Goal: Information Seeking & Learning: Find specific fact

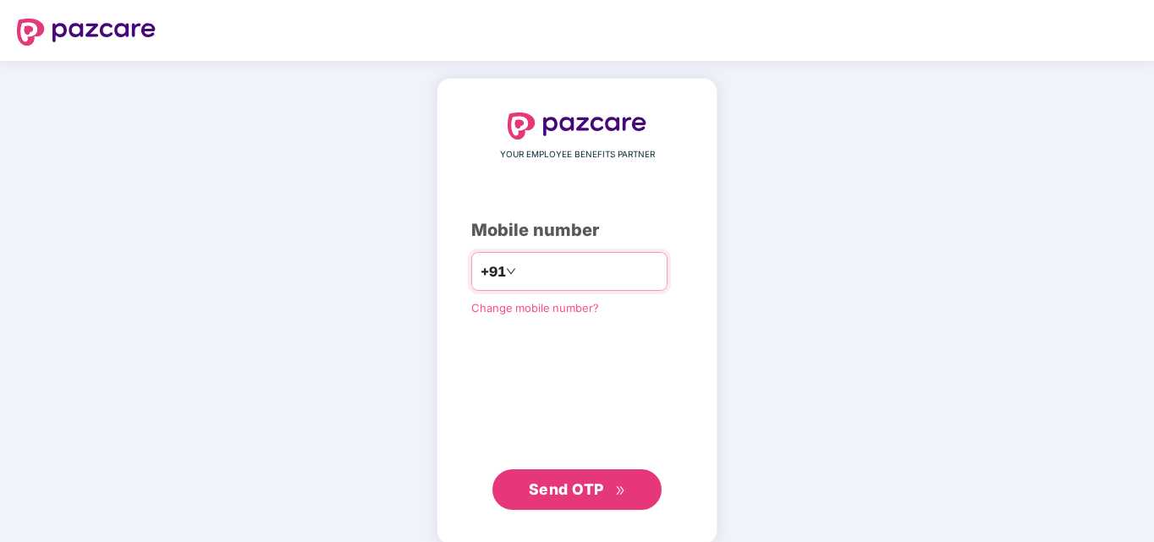
click at [570, 273] on input "number" at bounding box center [588, 271] width 139 height 27
type input "**********"
click at [560, 488] on span "Send OTP" at bounding box center [566, 489] width 75 height 18
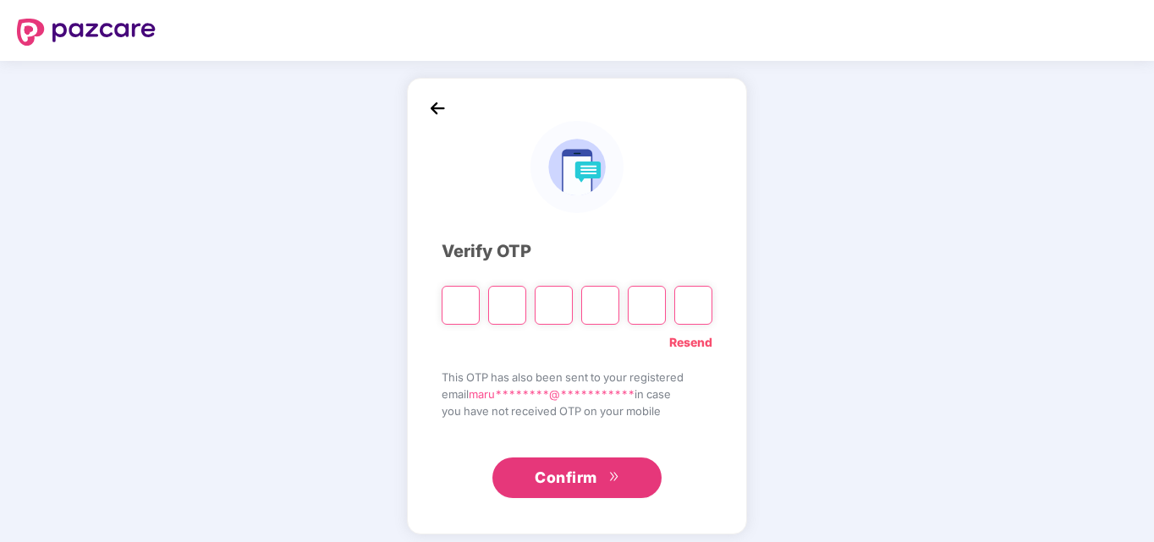
type input "*"
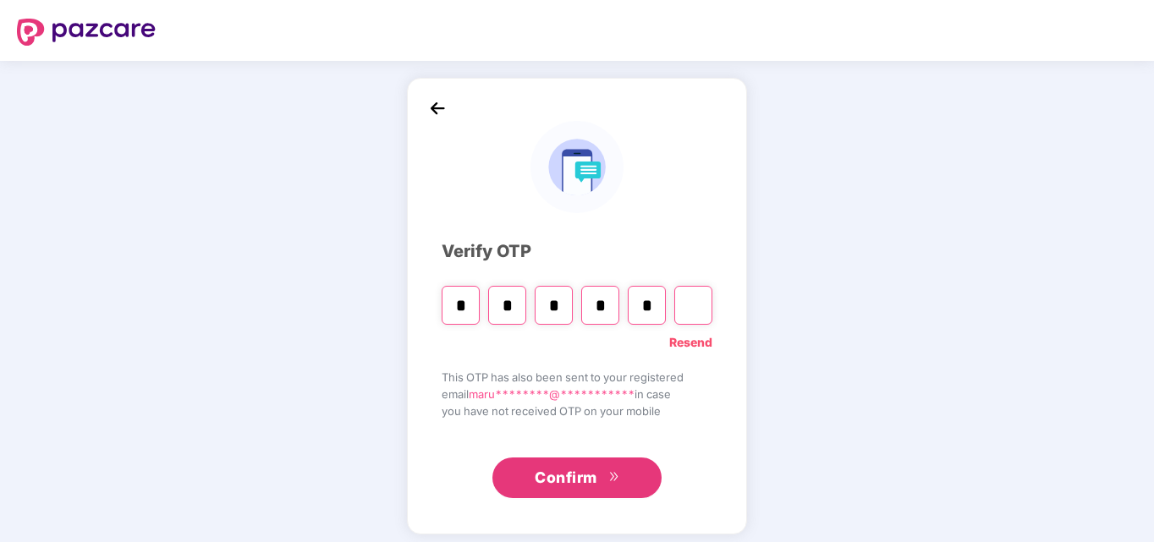
type input "*"
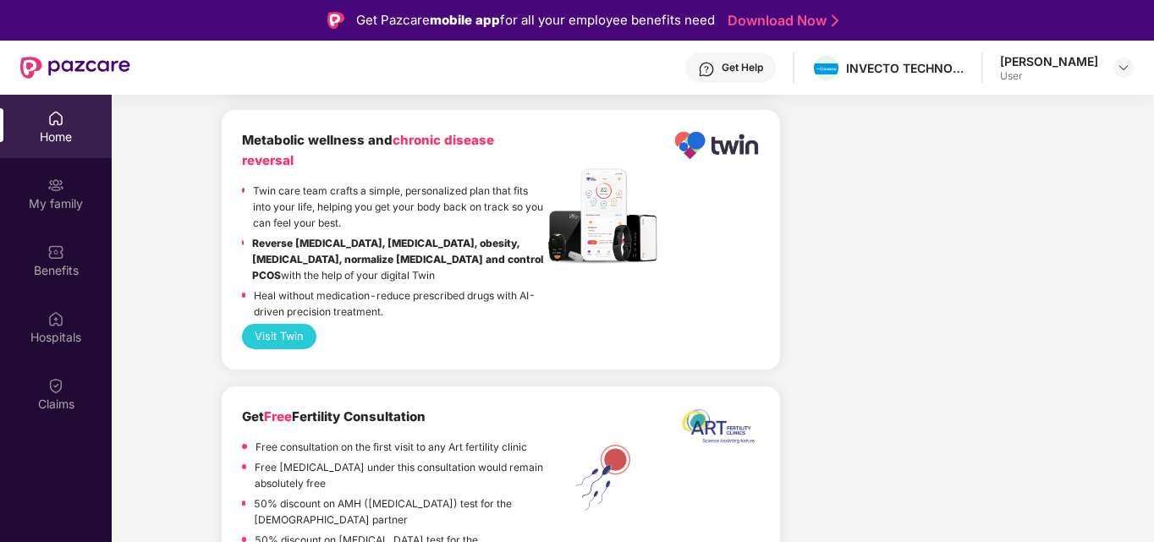
scroll to position [95, 0]
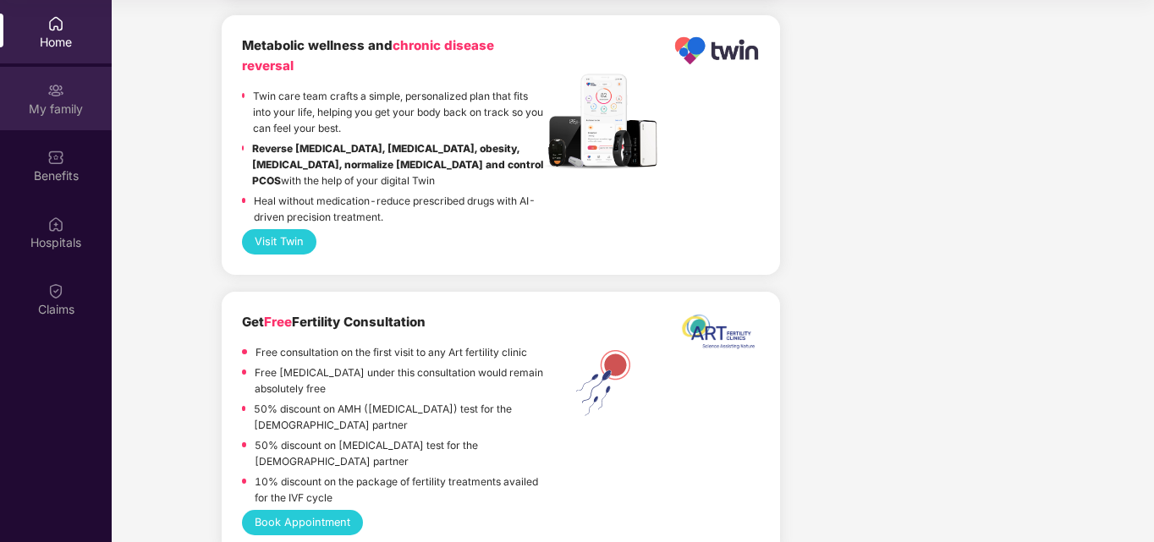
click at [53, 107] on div "My family" at bounding box center [56, 109] width 112 height 17
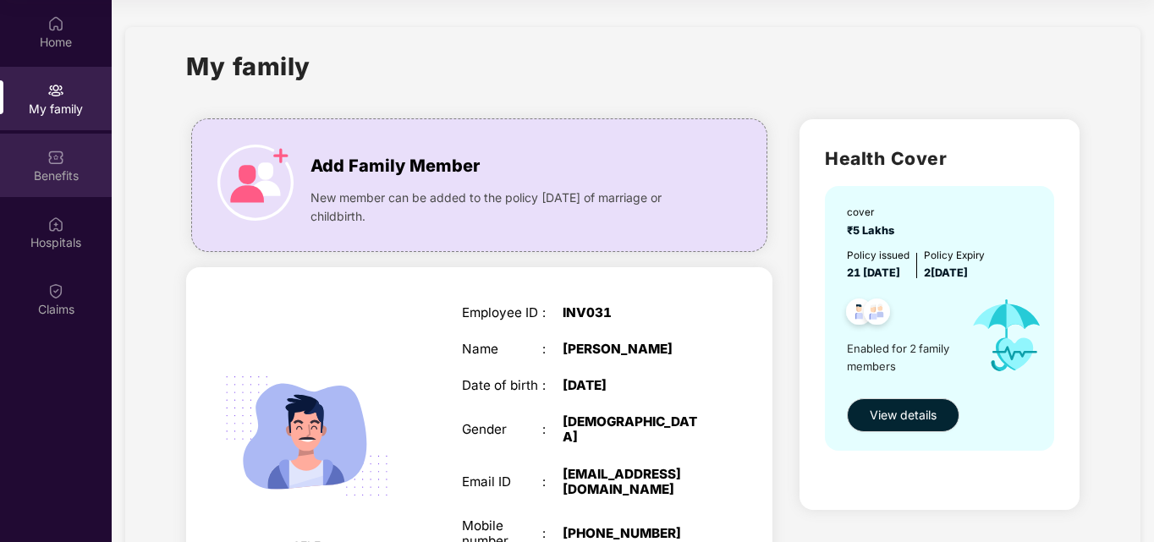
click at [54, 178] on div "Benefits" at bounding box center [56, 175] width 112 height 17
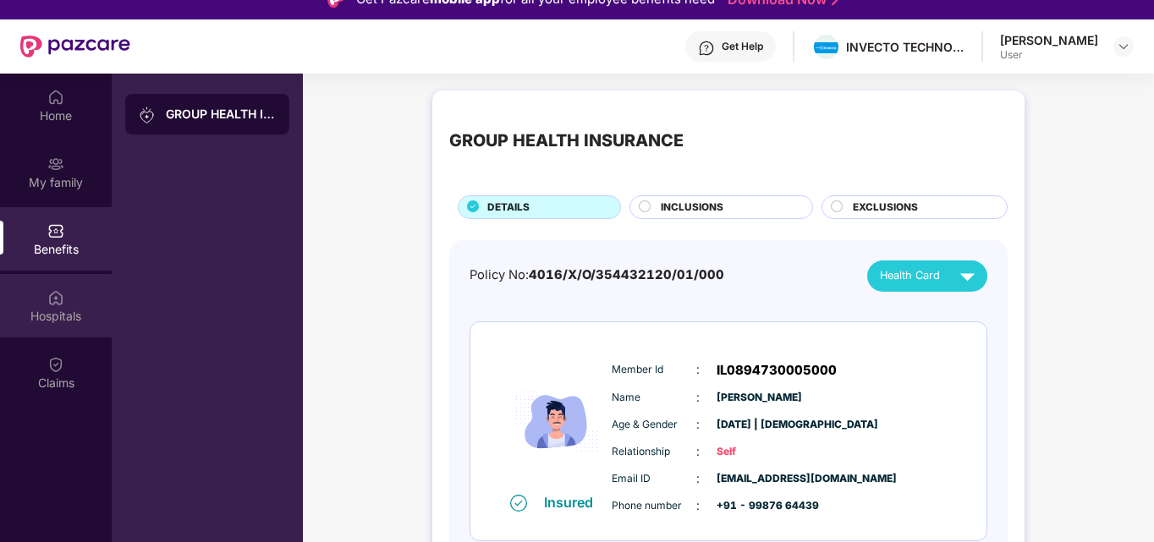
click at [70, 311] on div "Hospitals" at bounding box center [56, 316] width 112 height 17
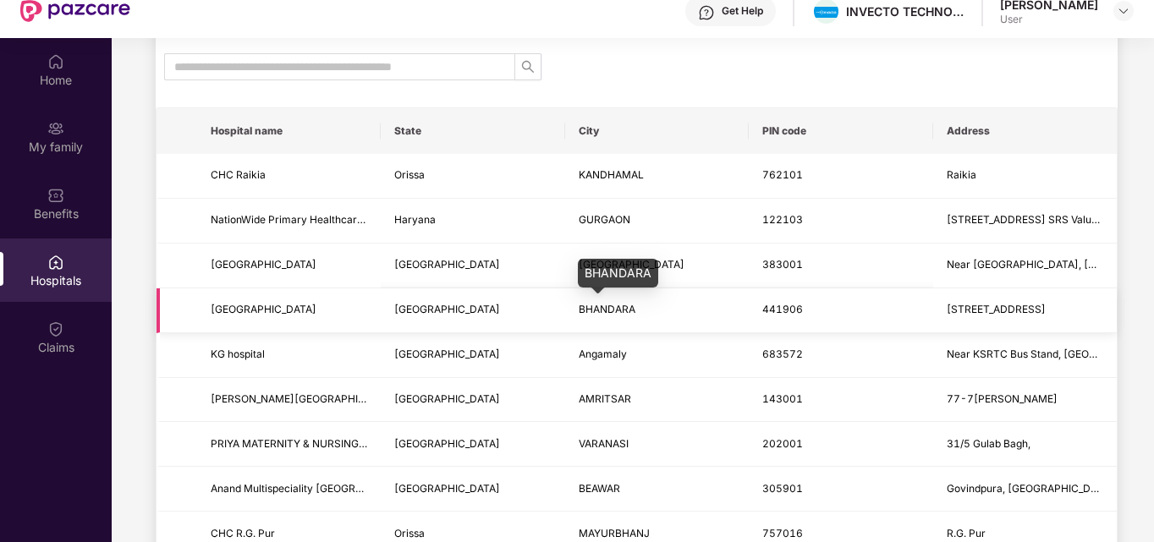
scroll to position [58, 0]
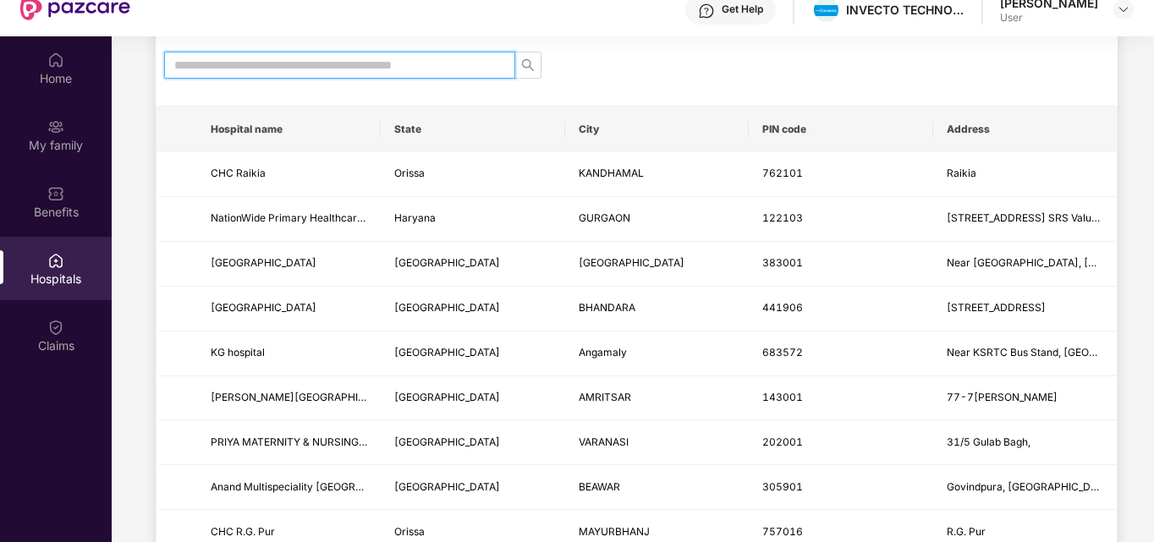
click at [387, 73] on input "text" at bounding box center [332, 65] width 317 height 19
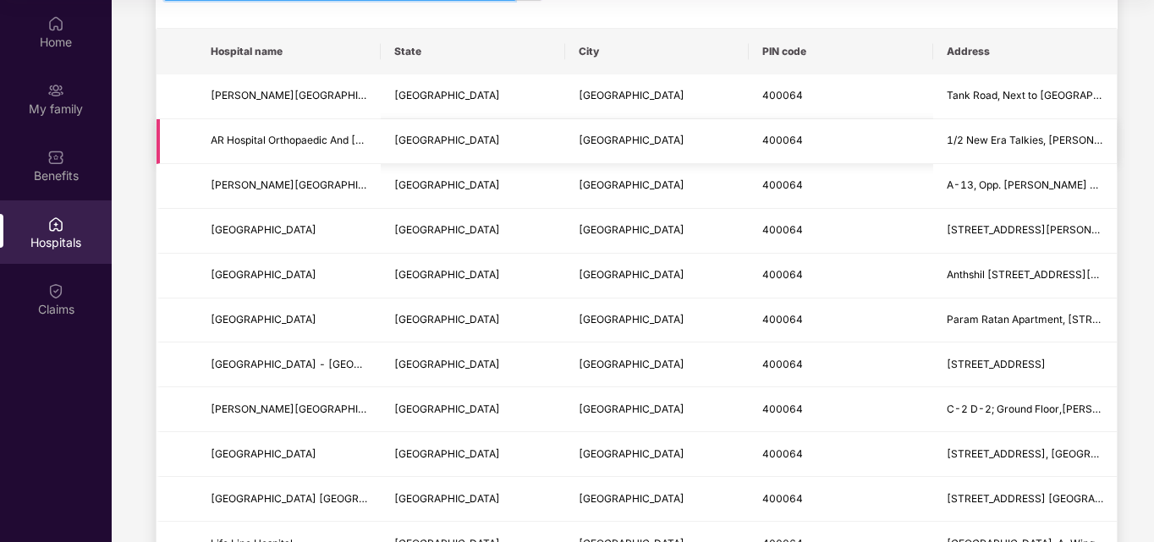
scroll to position [0, 0]
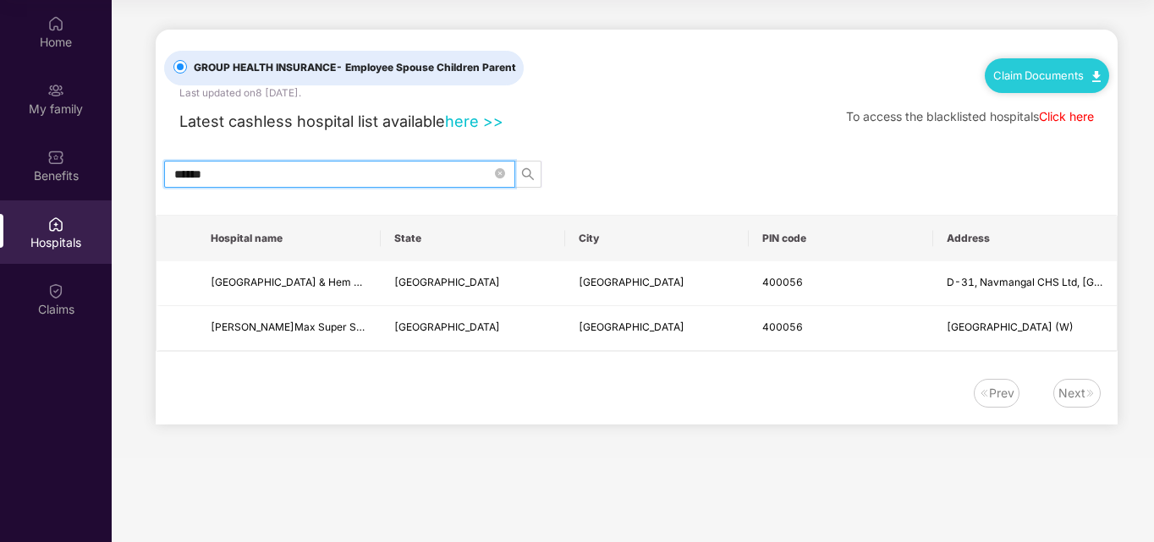
type input "******"
click at [52, 230] on img at bounding box center [55, 224] width 17 height 17
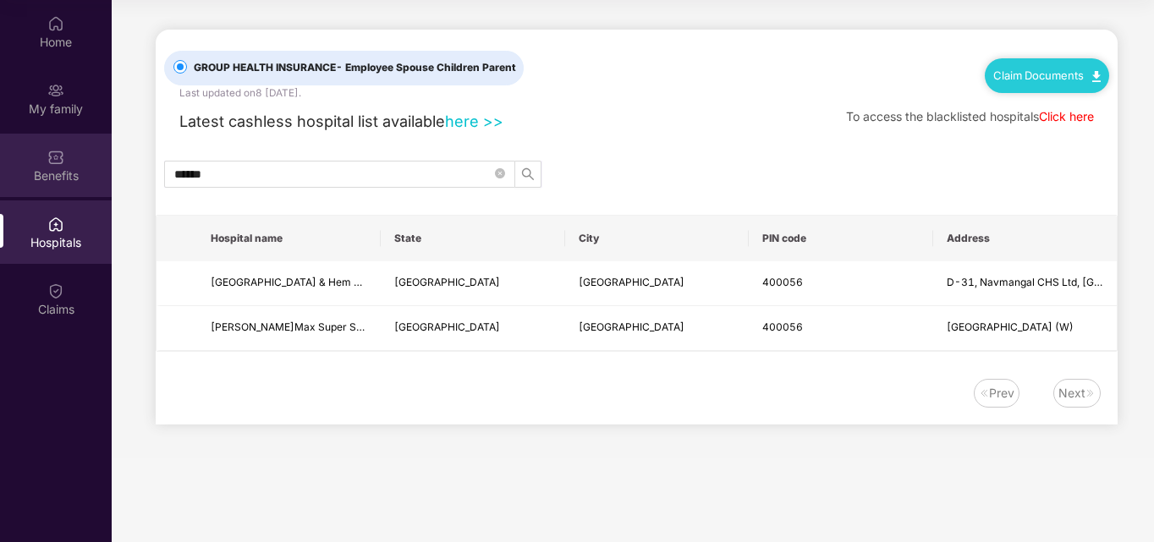
click at [49, 160] on img at bounding box center [55, 157] width 17 height 17
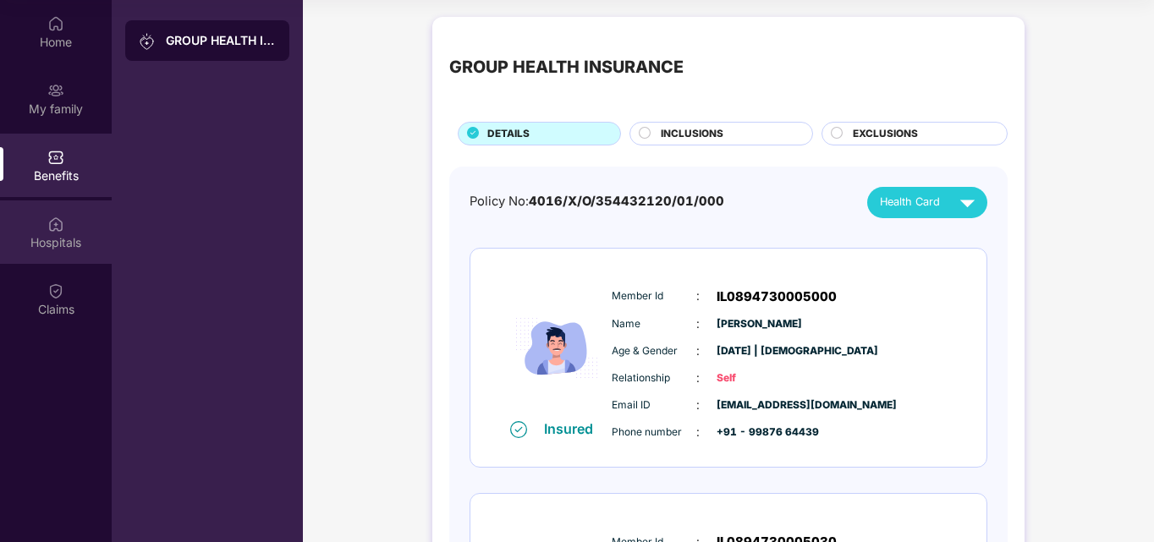
click at [52, 240] on div "Hospitals" at bounding box center [56, 242] width 112 height 17
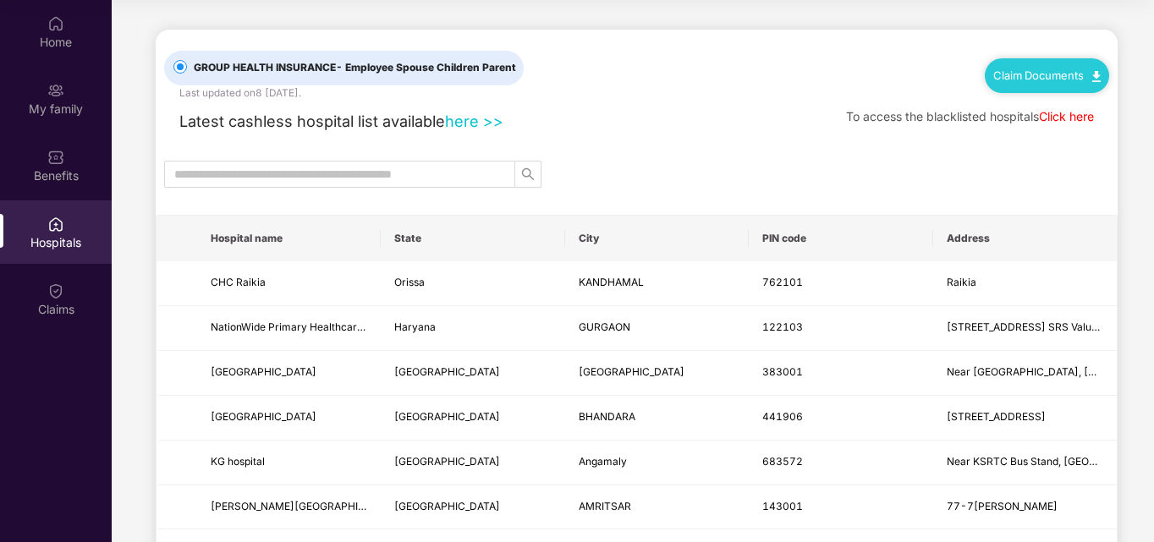
click at [472, 118] on link "here >>" at bounding box center [474, 121] width 58 height 19
